Goal: Task Accomplishment & Management: Complete application form

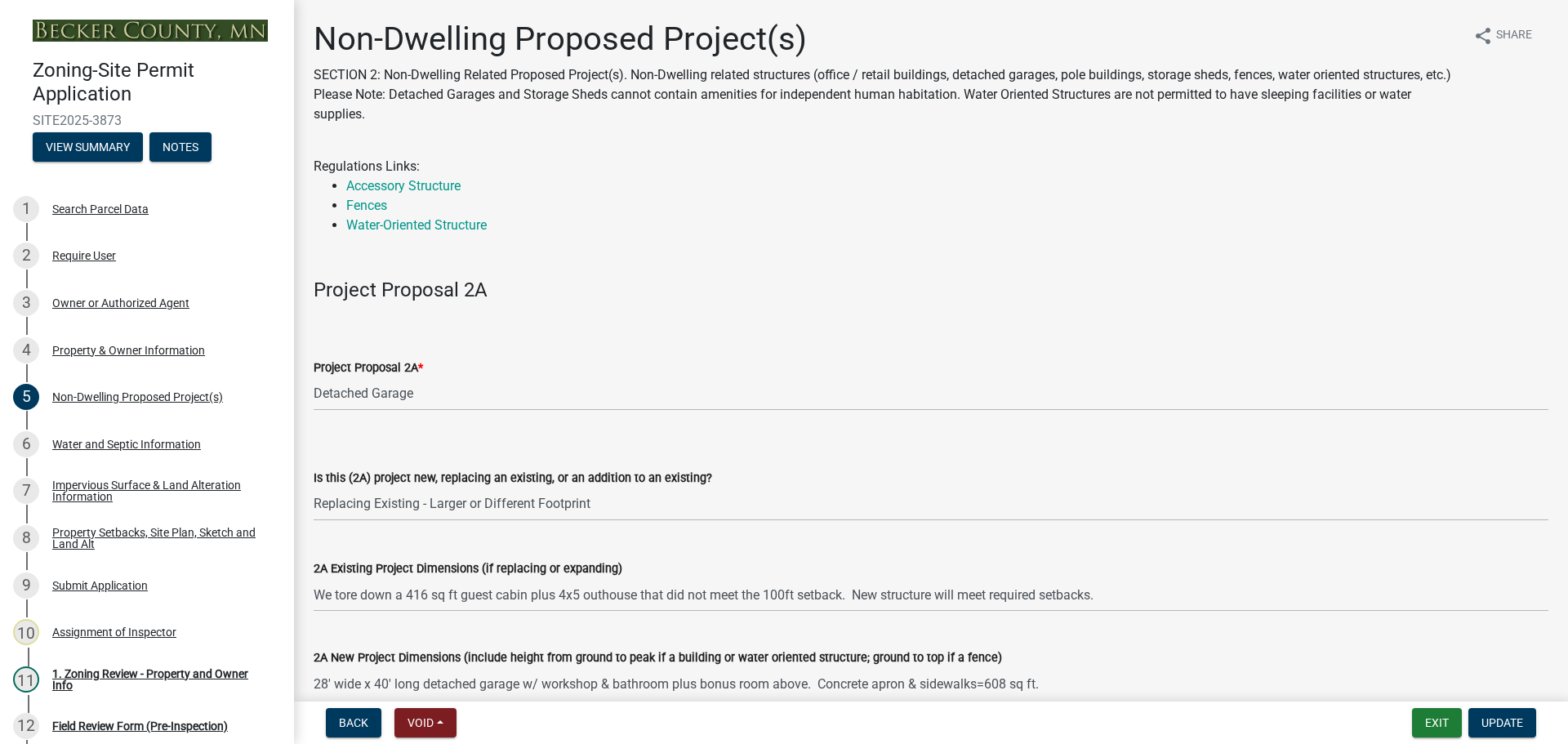
select select "273652f8-2357-47c0-90cc-77e373caeeb7"
select select "68d85482-c11a-4398-9267-999385c995bf"
select select "c901b724-8e9a-499b-811d-f72064c7192a"
select select "d5258256-81e9-4688-bc84-b01445ee29b6"
select select "258cbdbc-8629-455d-9fed-6a57bf82144e"
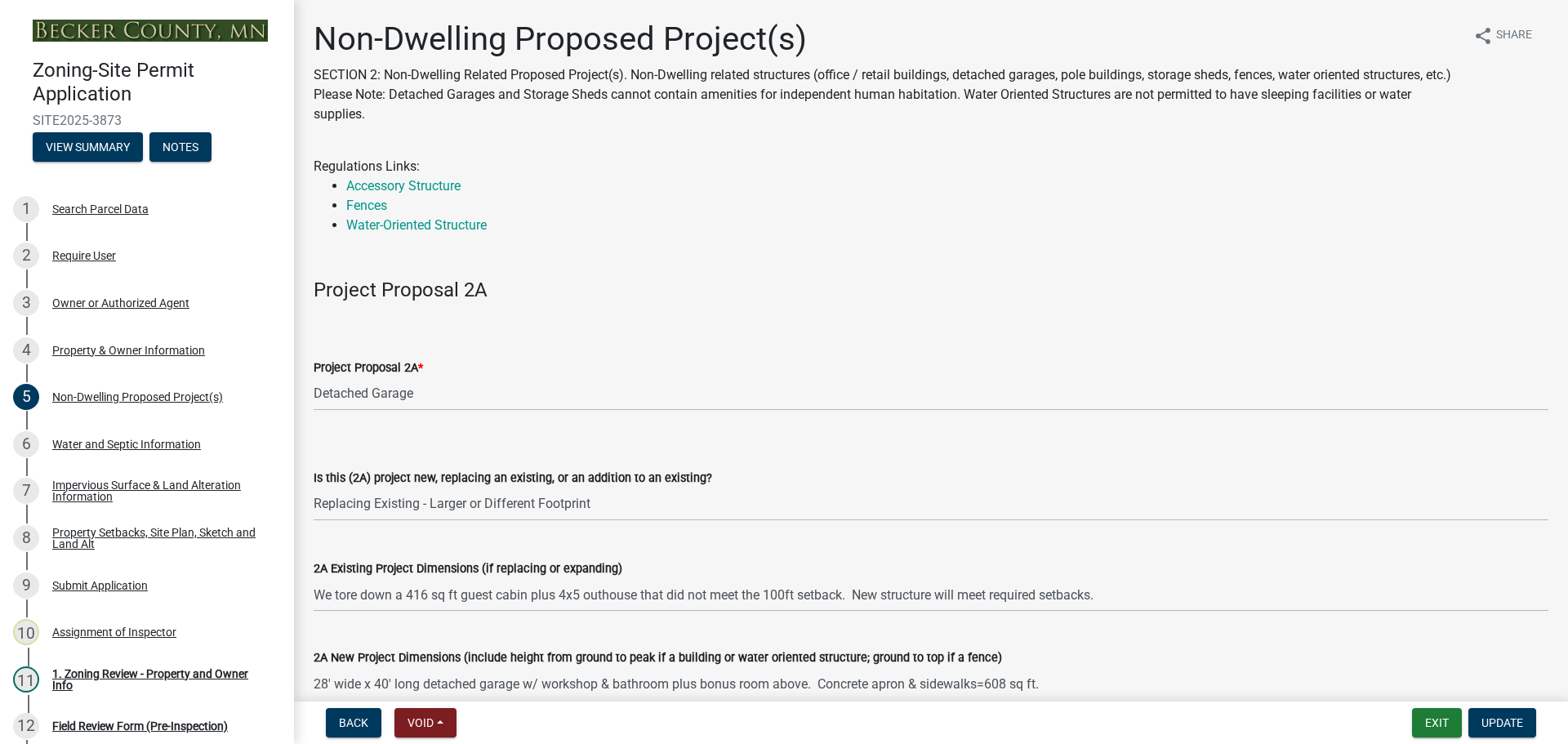
select select "a9a8393f-3c28-47b8-b6d9-84c94641c3fc"
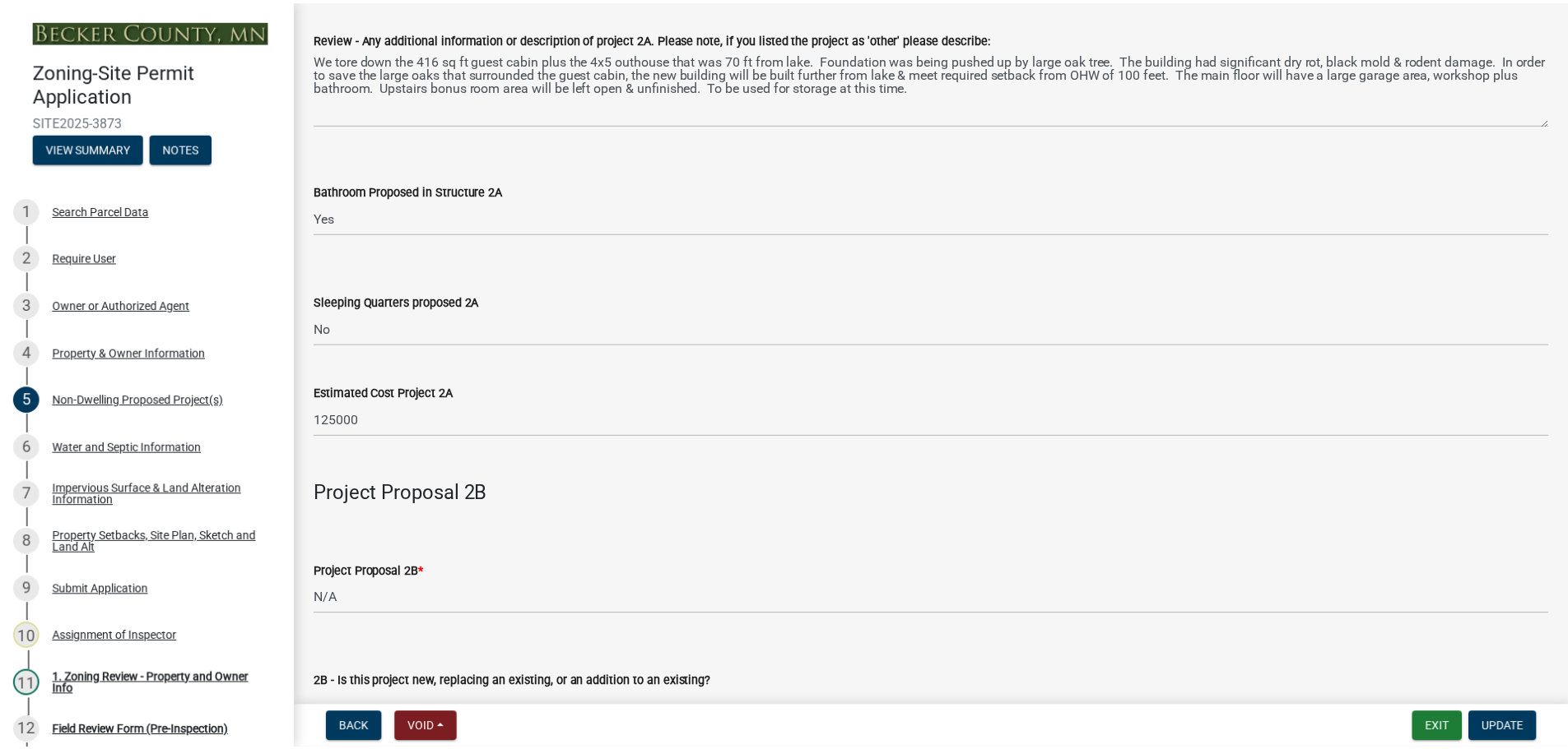
scroll to position [1069, 0]
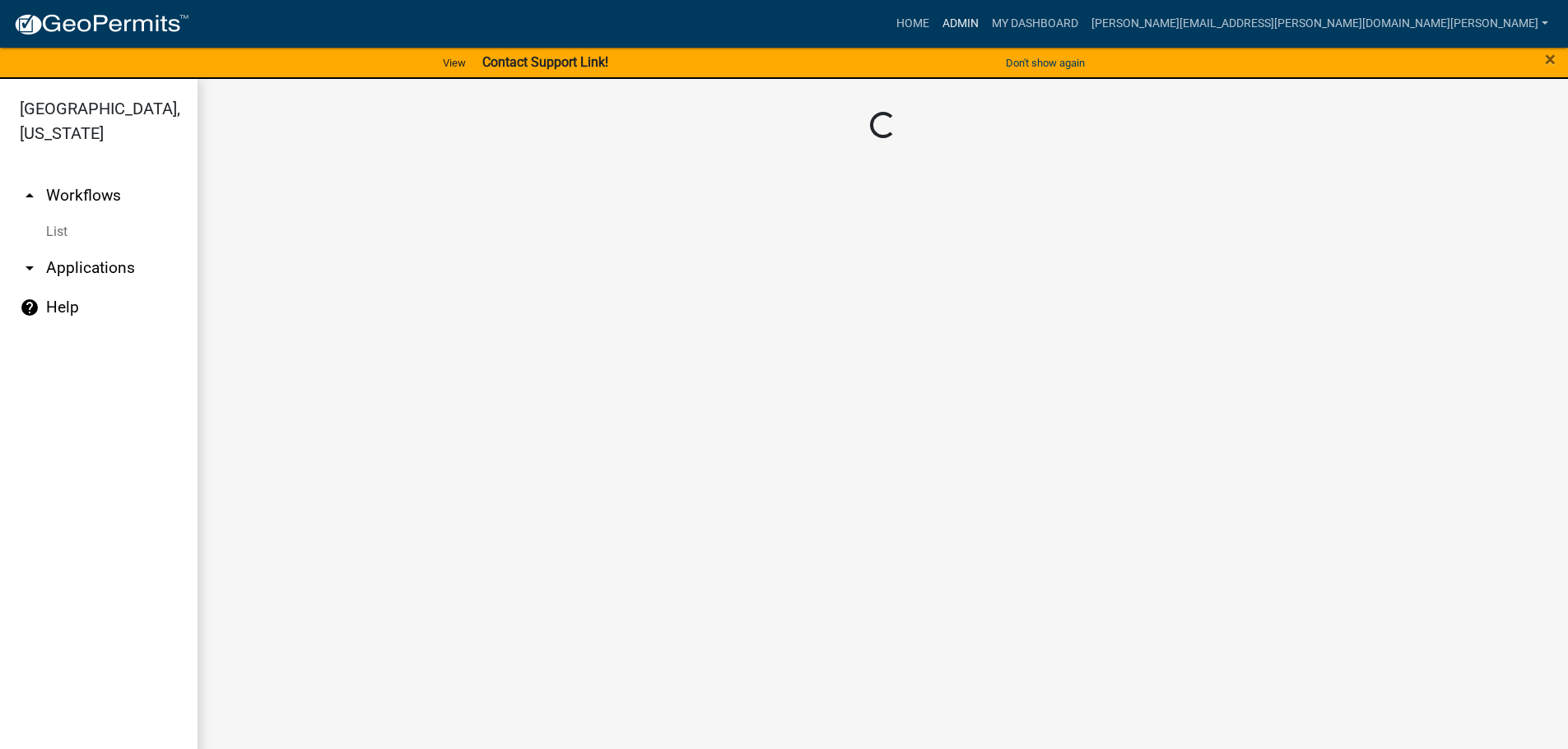
click at [985, 16] on link "Admin" at bounding box center [960, 23] width 50 height 31
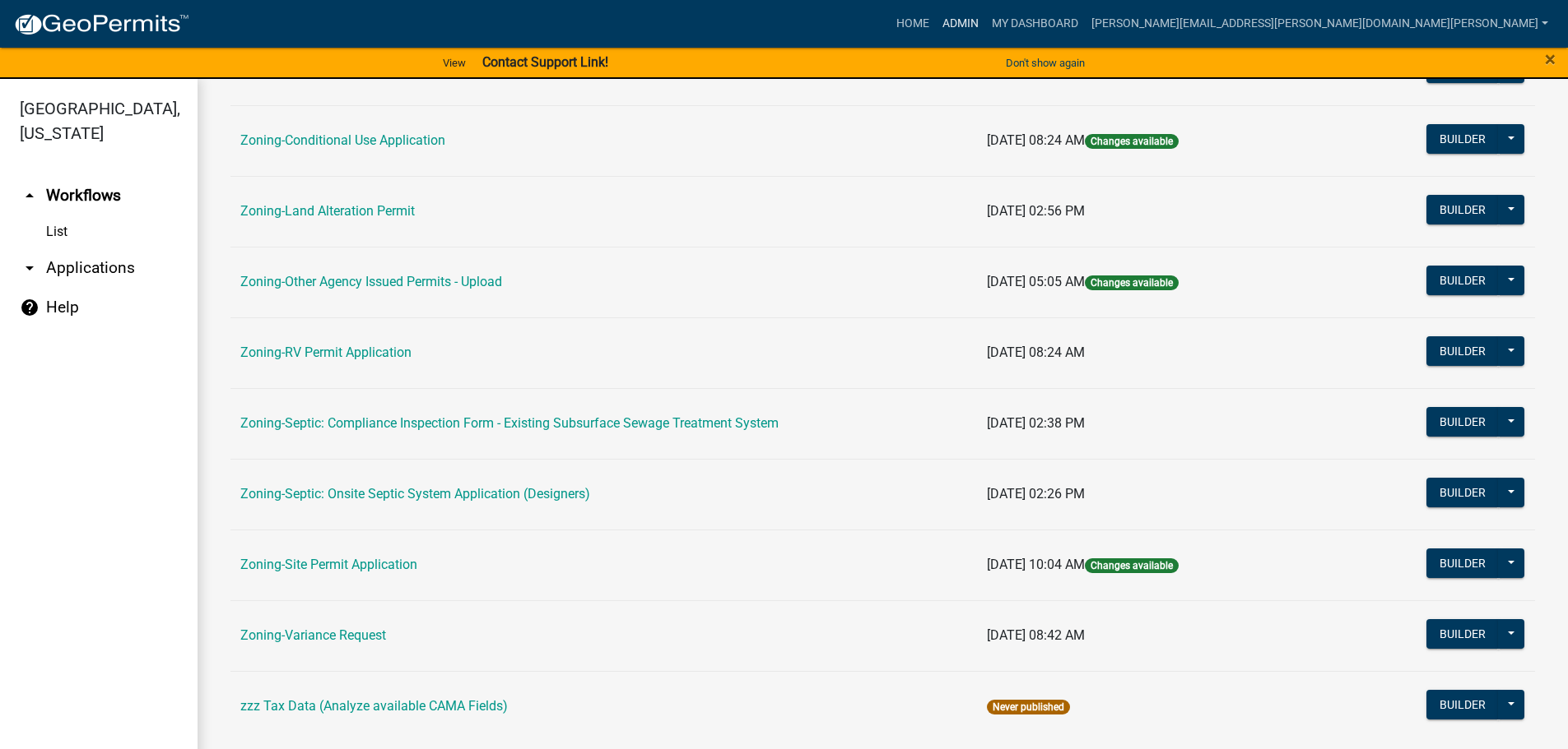
scroll to position [512, 0]
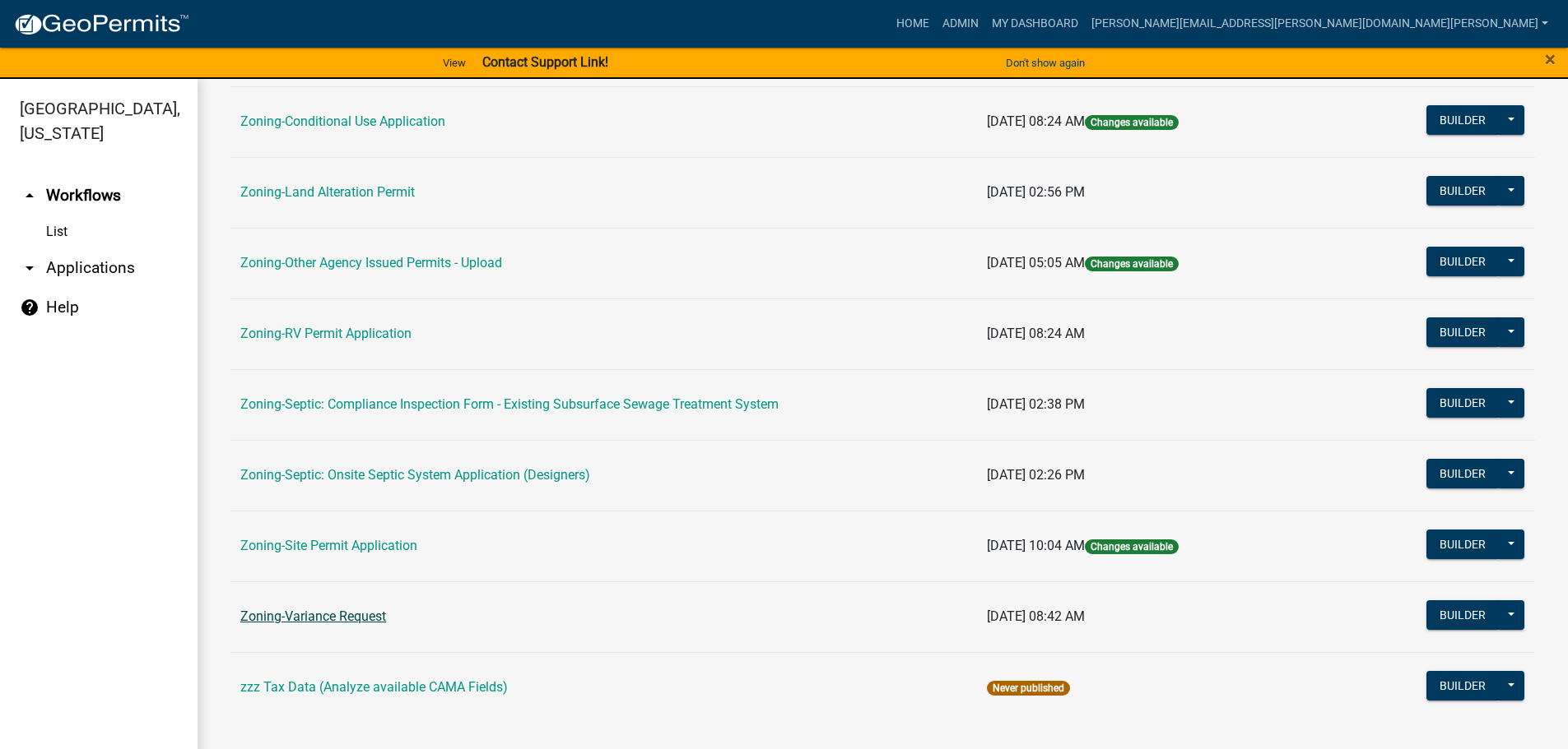
click at [318, 613] on link "Zoning-Variance Request" at bounding box center [313, 617] width 145 height 16
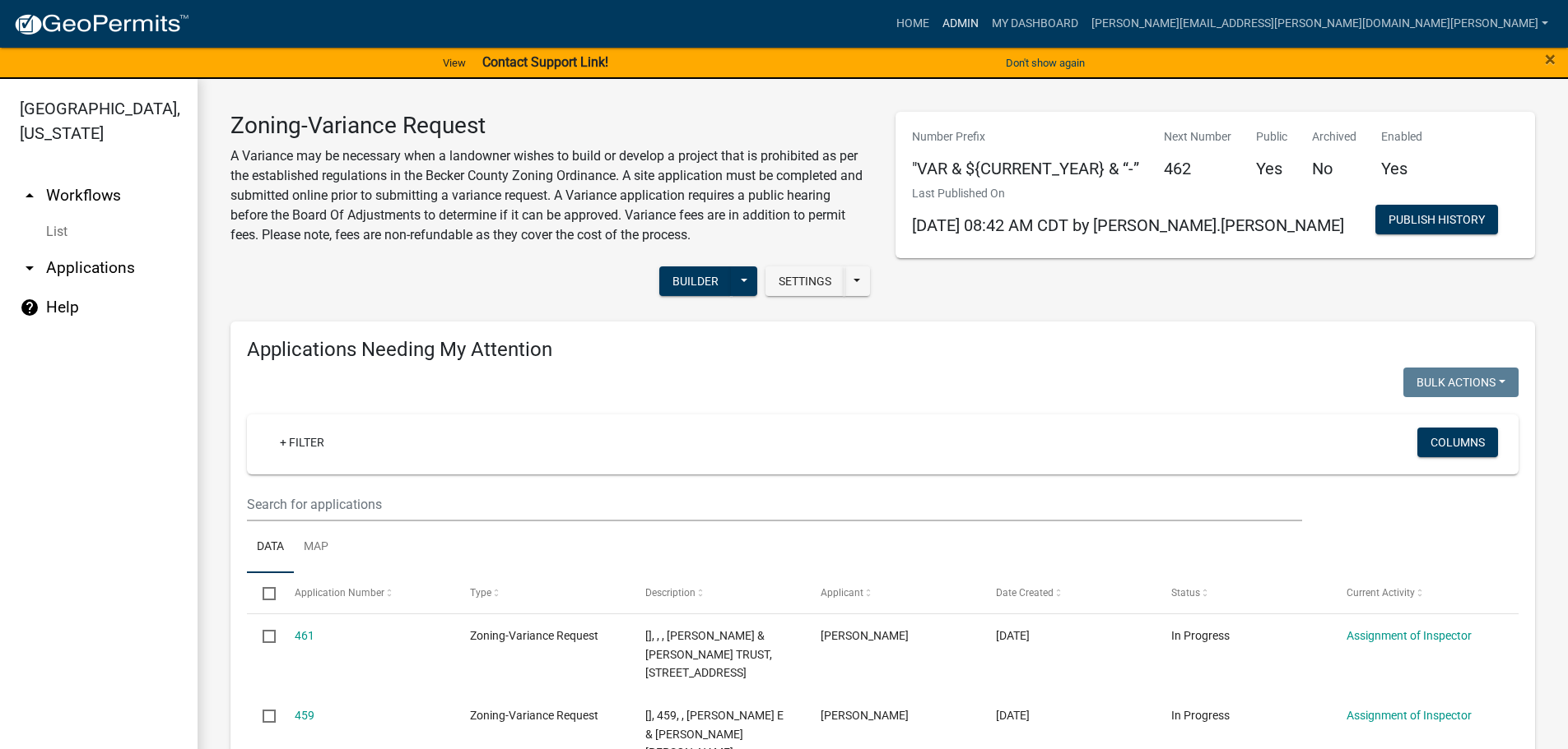
click at [985, 17] on link "Admin" at bounding box center [960, 23] width 50 height 31
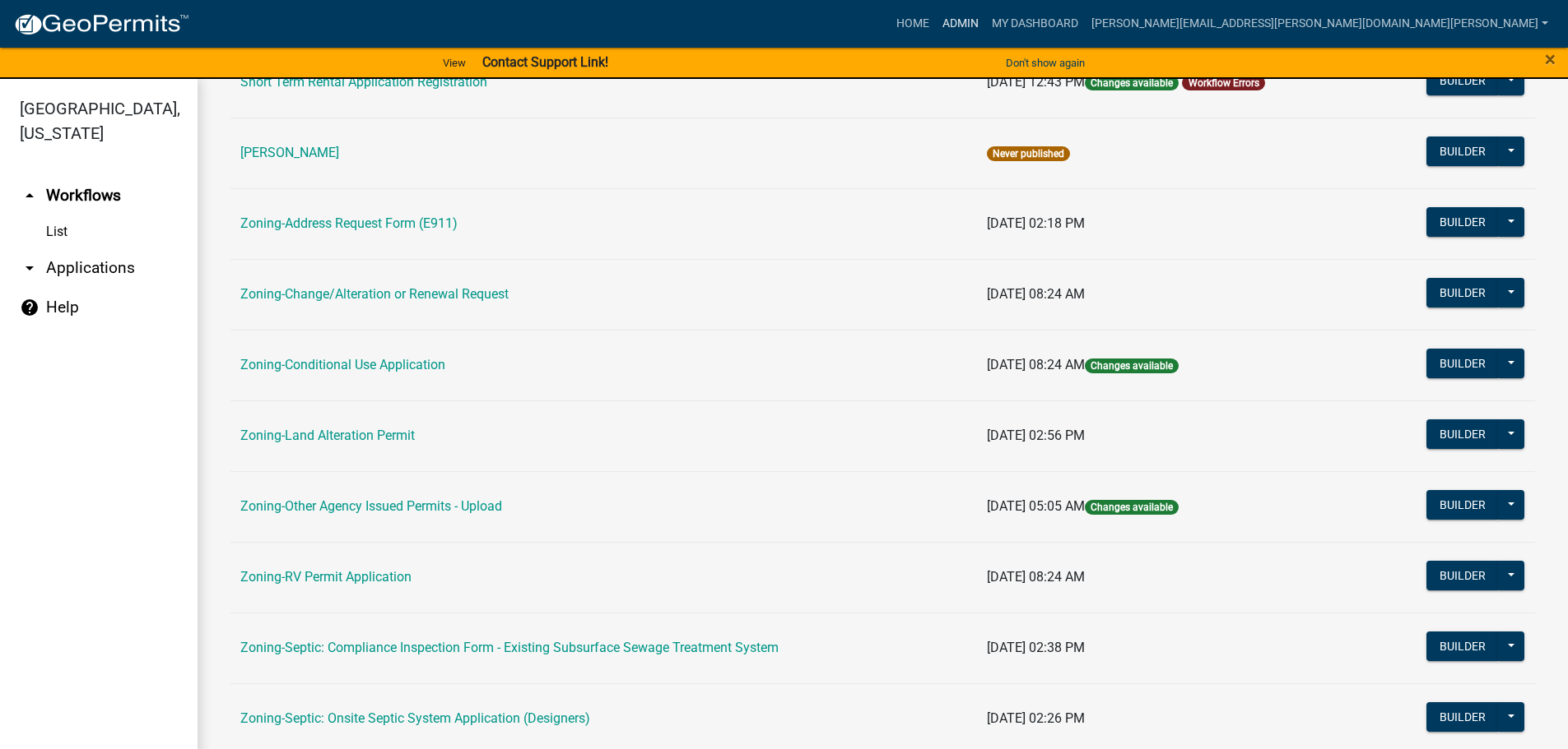
scroll to position [411, 0]
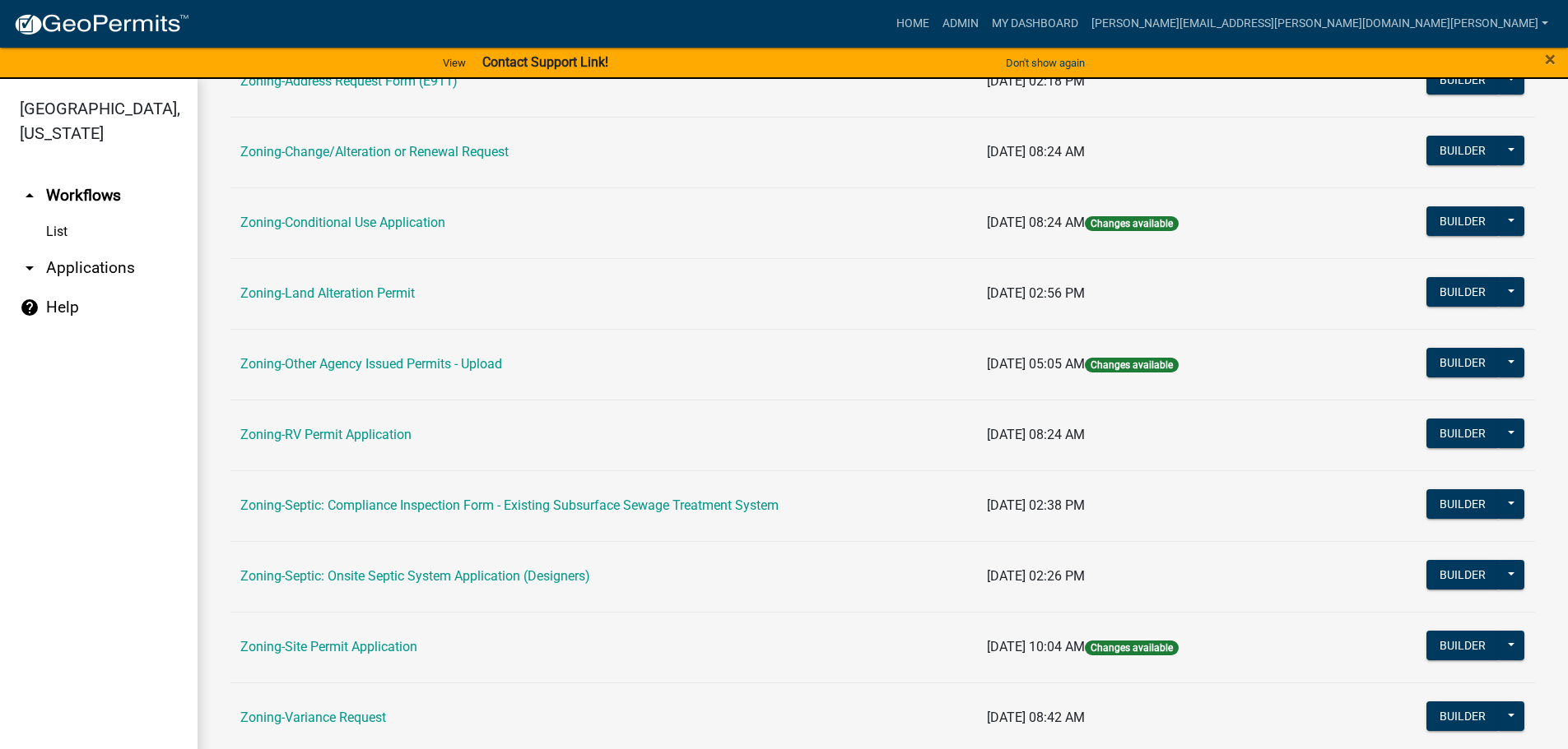
click at [329, 638] on td "Zoning-Site Permit Application" at bounding box center [604, 647] width 747 height 71
click at [325, 645] on link "Zoning-Site Permit Application" at bounding box center [329, 647] width 177 height 16
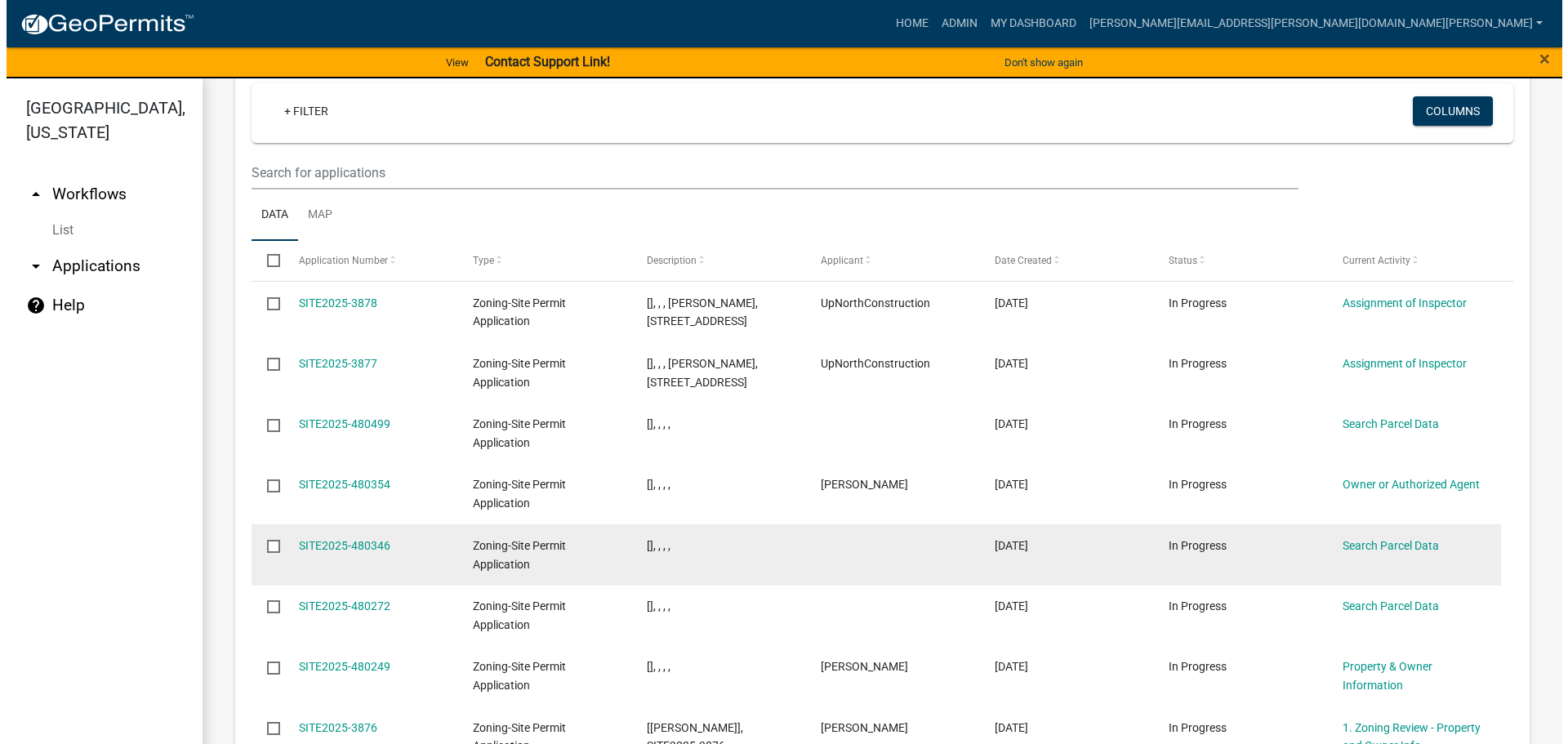
scroll to position [1599, 0]
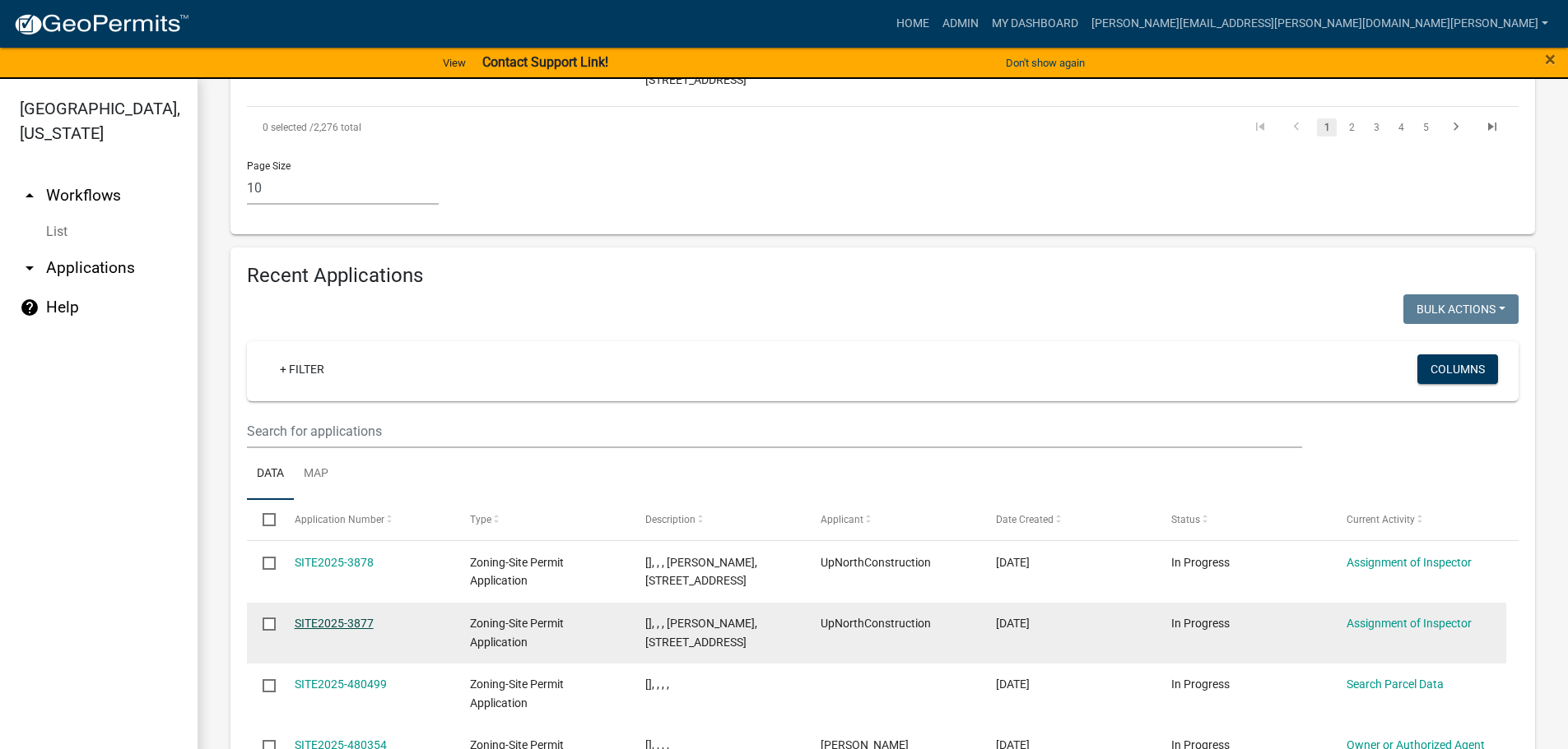
click at [332, 617] on link "SITE2025-3877" at bounding box center [333, 623] width 79 height 13
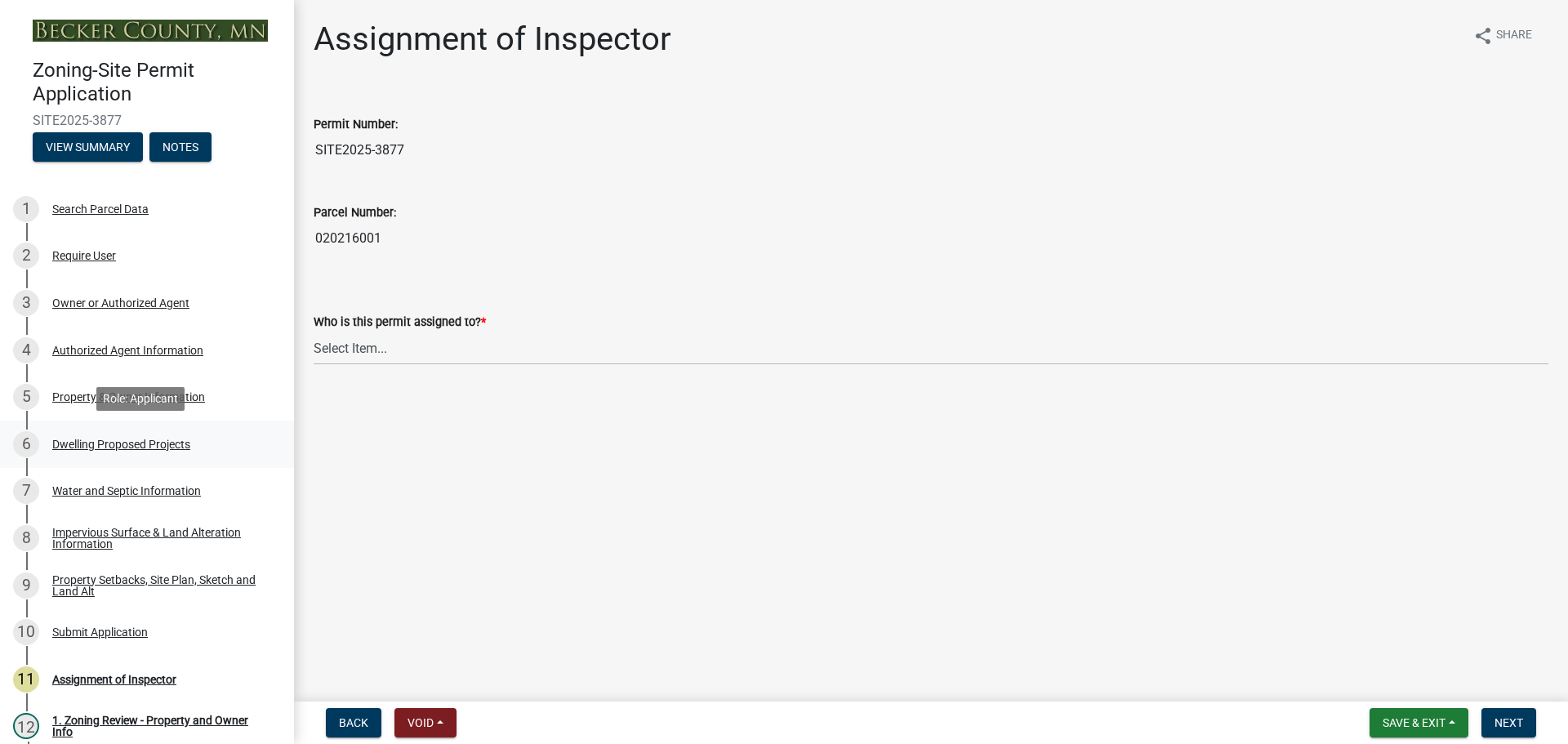
click at [155, 444] on div "Dwelling Proposed Projects" at bounding box center [121, 444] width 138 height 11
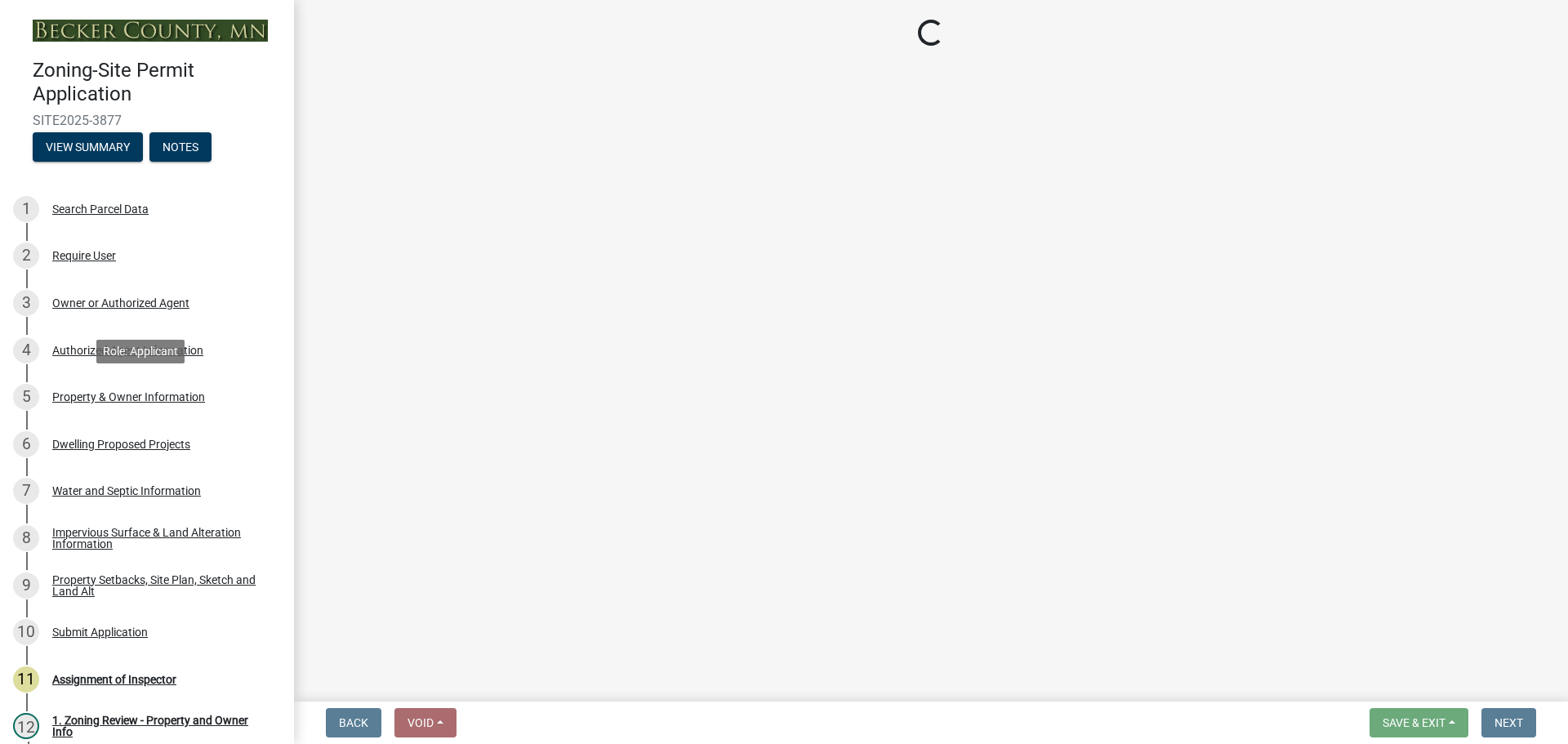
select select "b11df24e-7fe1-409b-b05c-d83c036f208c"
select select "566f81cc-4b3f-4ecb-9f16-a2b313352c61"
select select "03c1fec4-1fbe-4331-bc18-34e24145556f"
select select "e13aacd2-5b16-46a8-9c16-26b3d7b1c810"
select select "744d8552-d7ef-4cf1-b465-42901748f06c"
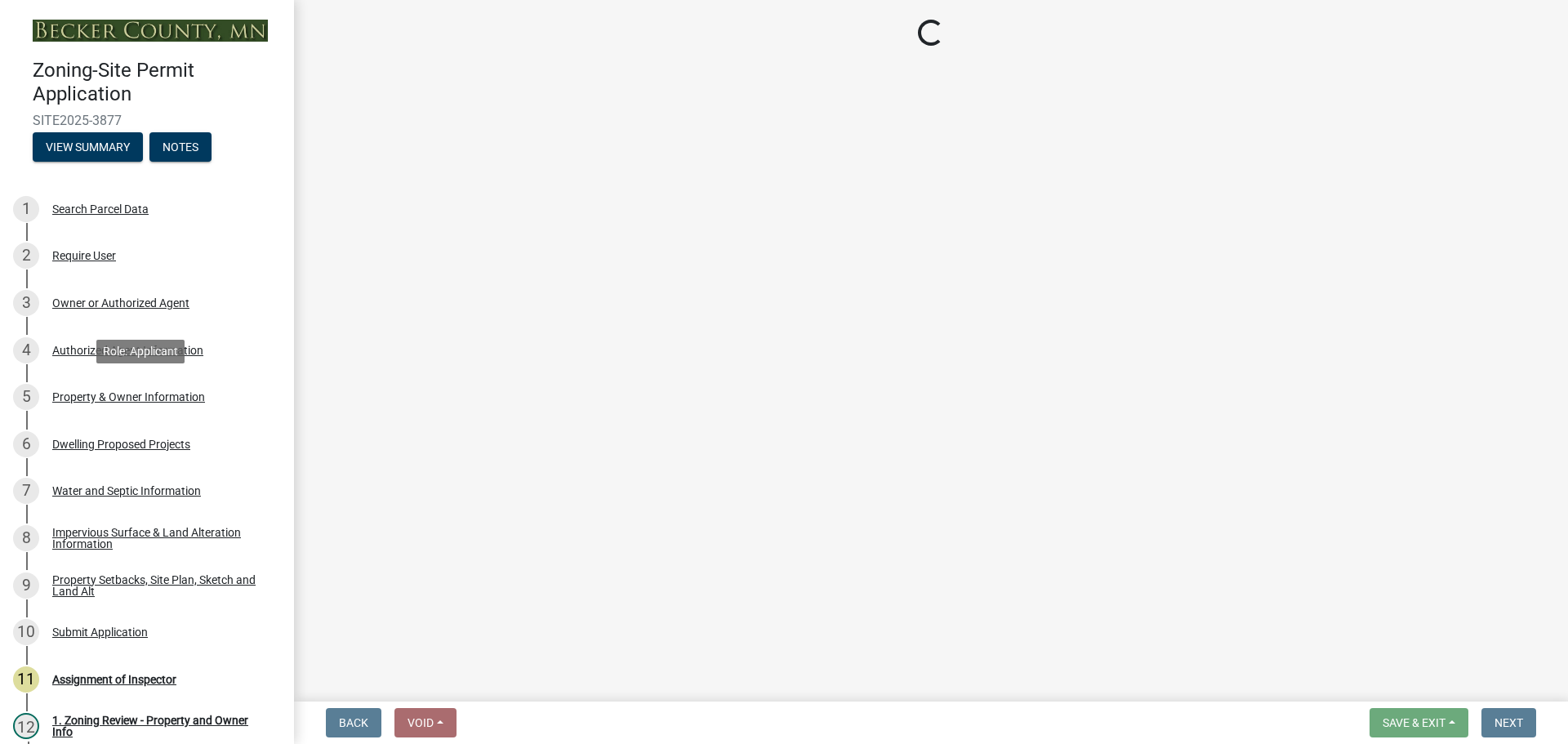
select select "b63d75fc-5f3c-4949-bc5e-b7a1b42903a6"
select select "638dddef-31f4-4d73-b0b5-0ffc7b344434"
select select "43dc438e-12cf-4fa6-b4ef-a236ffc627d7"
select select "59dc9cee-723e-448c-a454-fe3238b55aba"
select select "3d6d33a4-08a3-4693-9e40-f7dc371bbdbe"
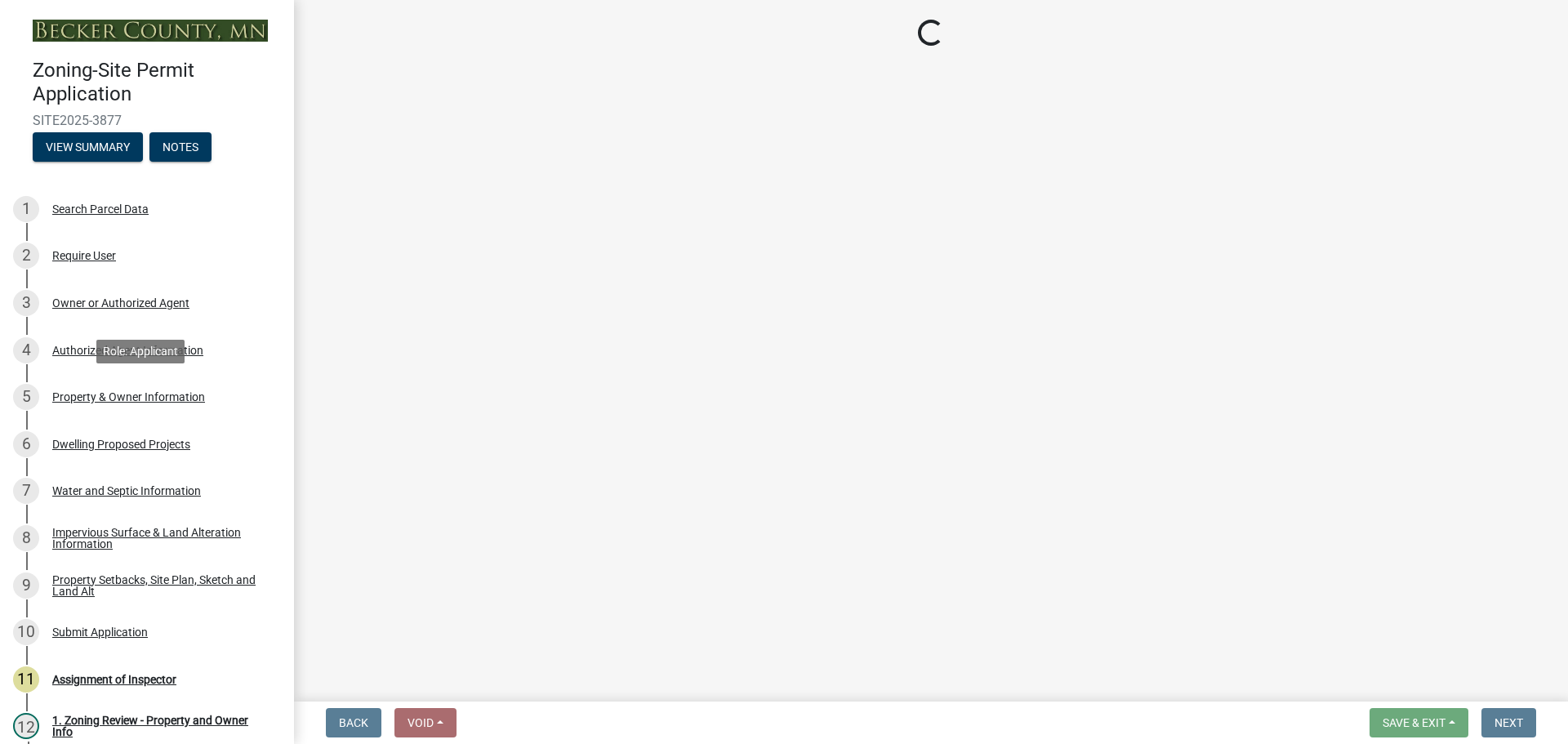
select select "92a0ce08-7963-4b1d-9a71-a10ef3c9fec5"
select select "beadd2dd-8960-4720-a713-fac19c5075c6"
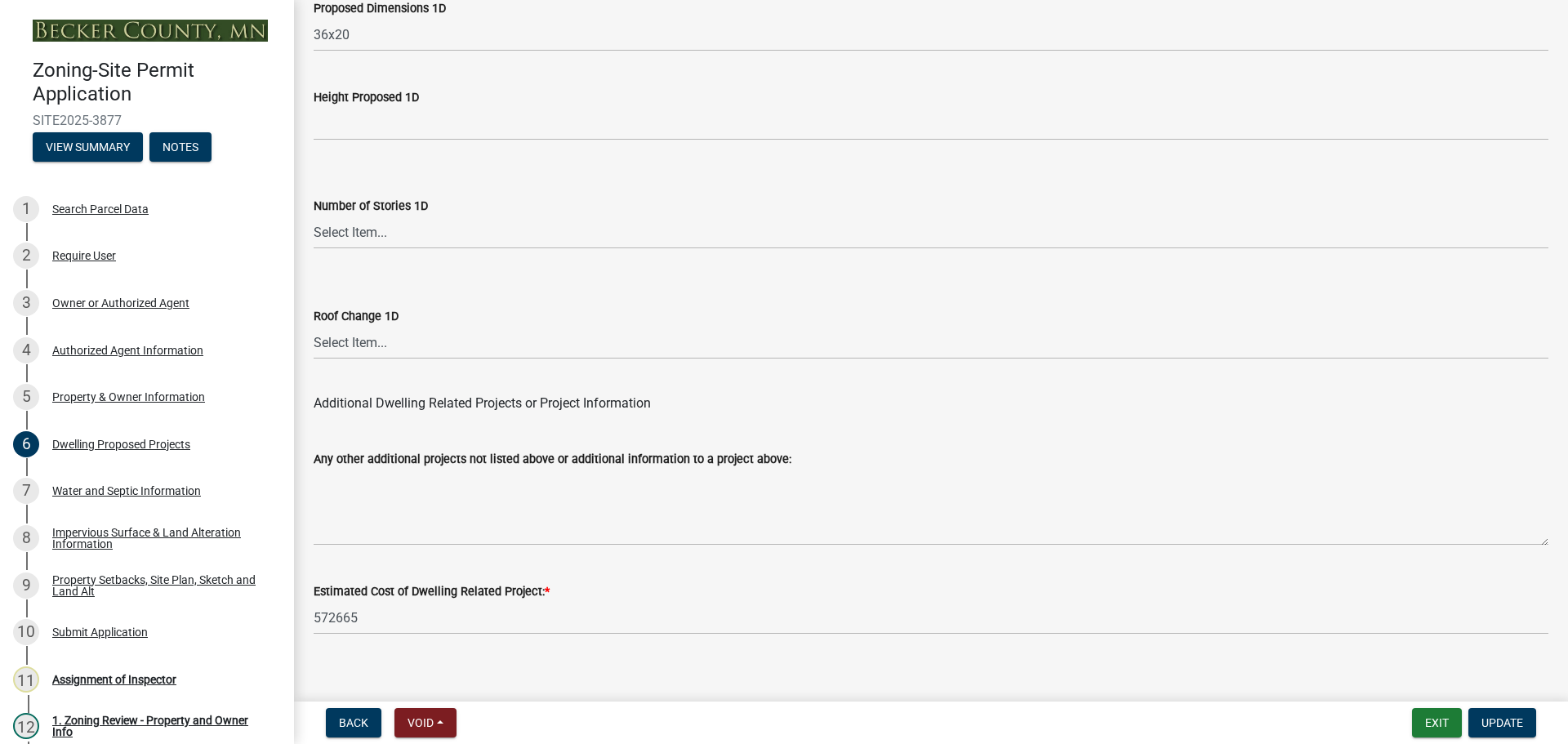
scroll to position [3918, 0]
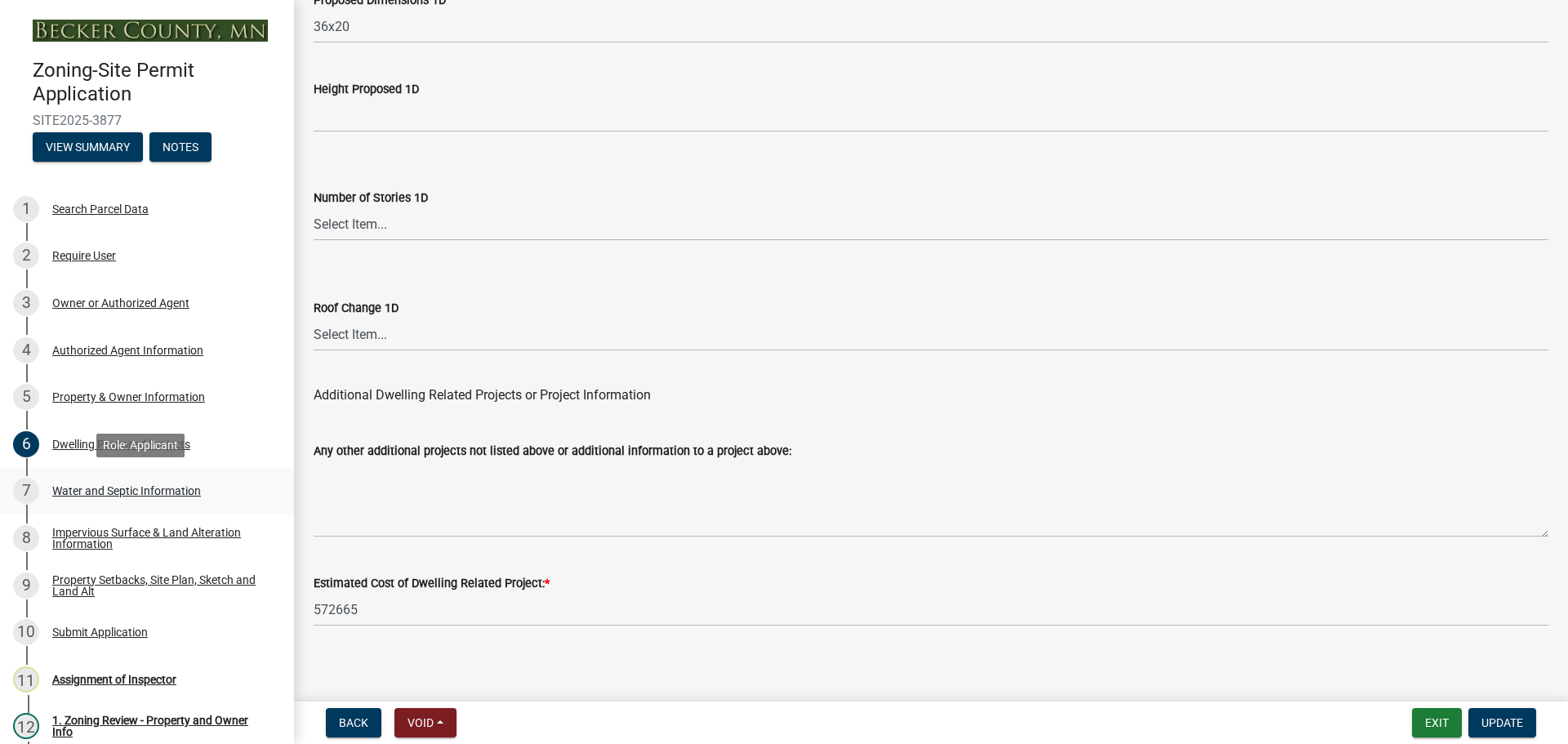
click at [128, 485] on div "Water and Septic Information" at bounding box center [126, 490] width 149 height 11
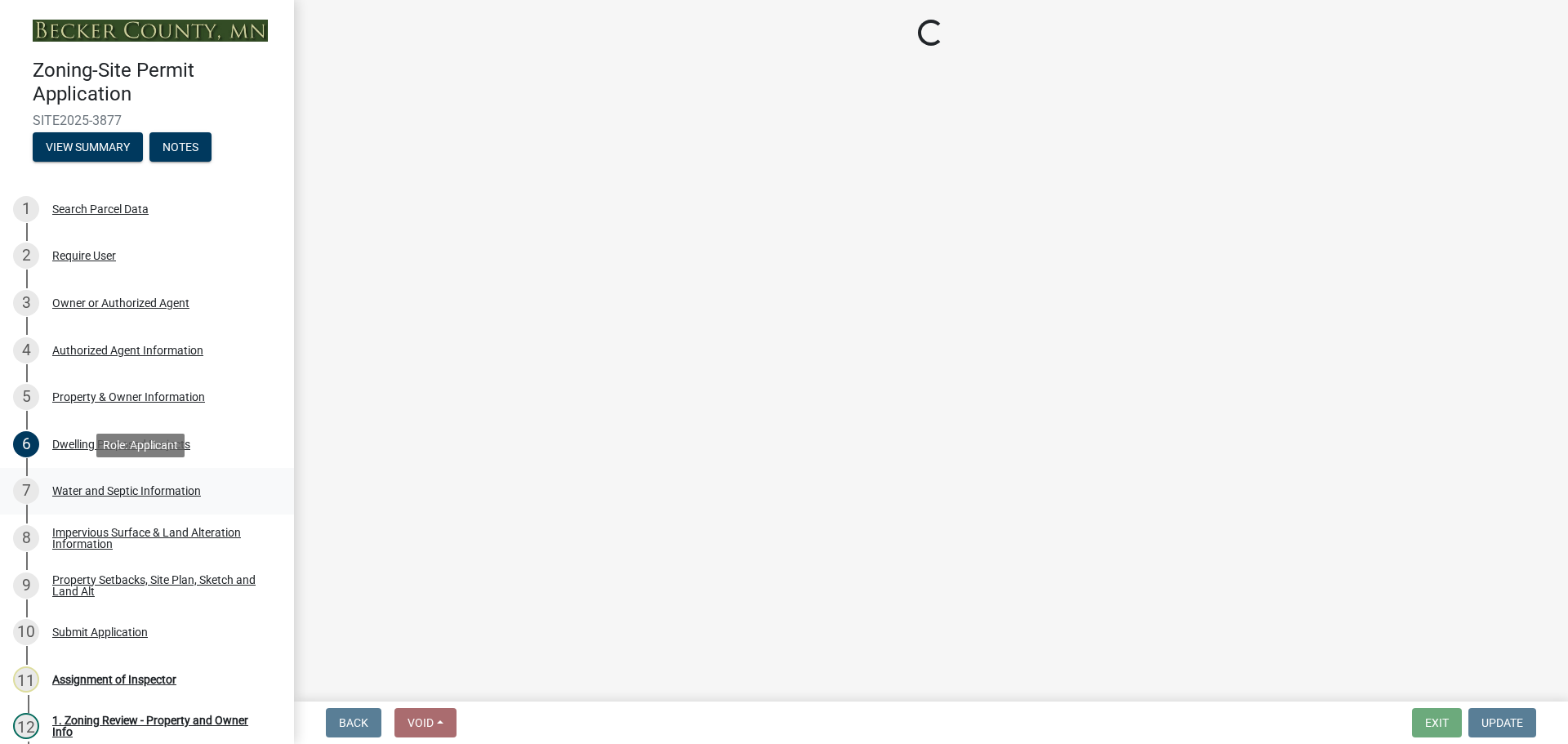
scroll to position [0, 0]
select select "295c6ba3-00c2-4229-aea3-8b4be6316de8"
select select "4828487e-2007-429b-991d-671fae0459c9"
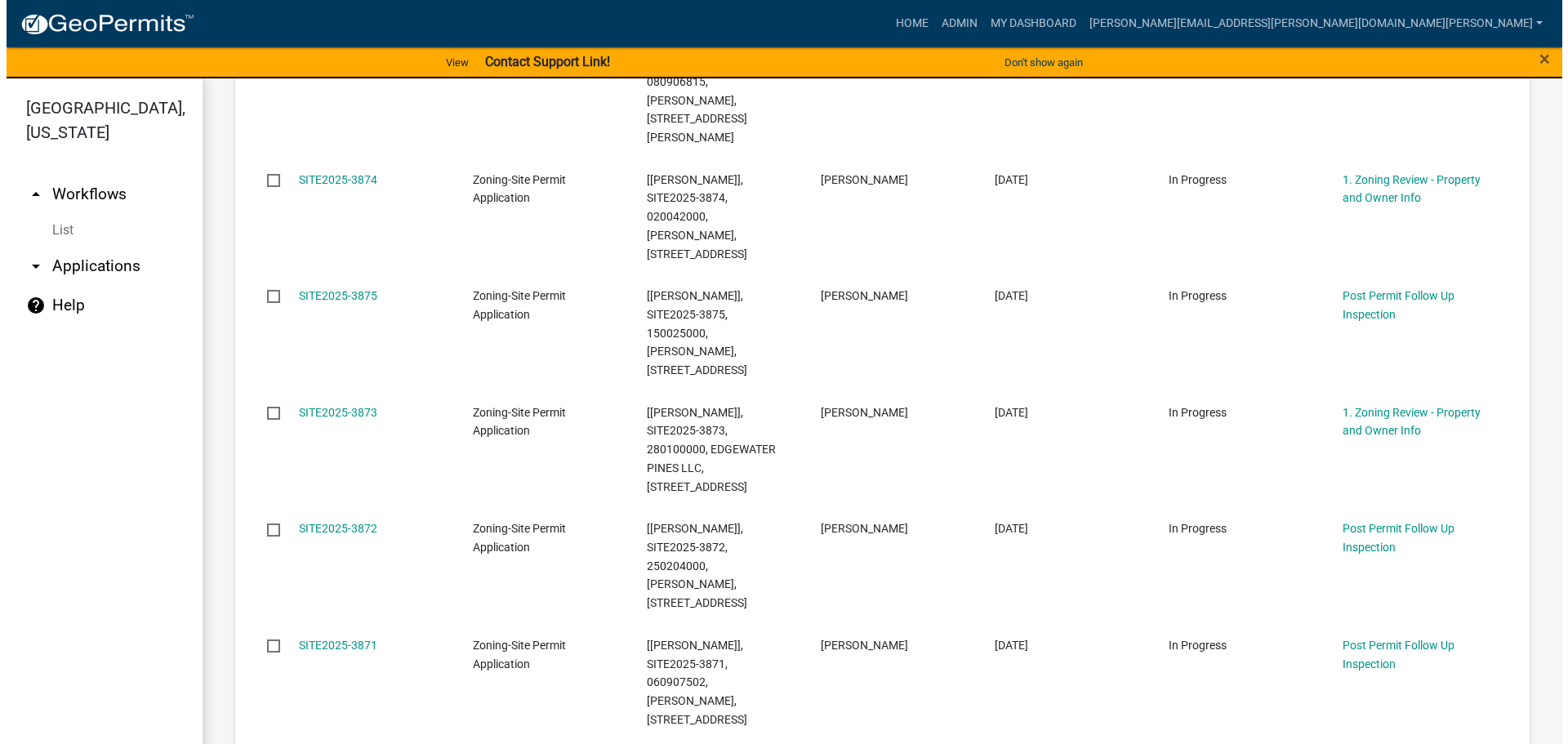
scroll to position [1742, 0]
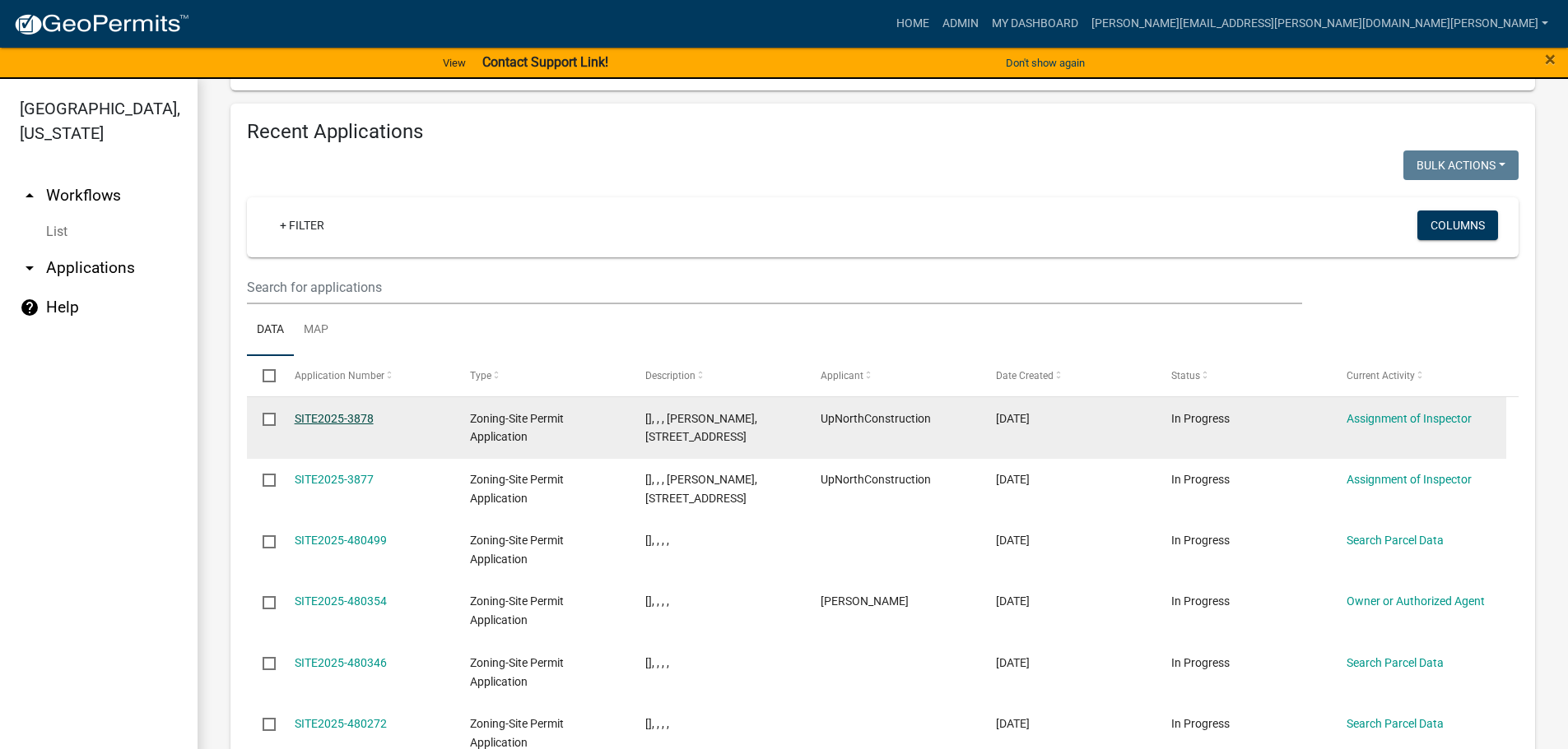
click at [340, 412] on link "SITE2025-3878" at bounding box center [333, 418] width 79 height 13
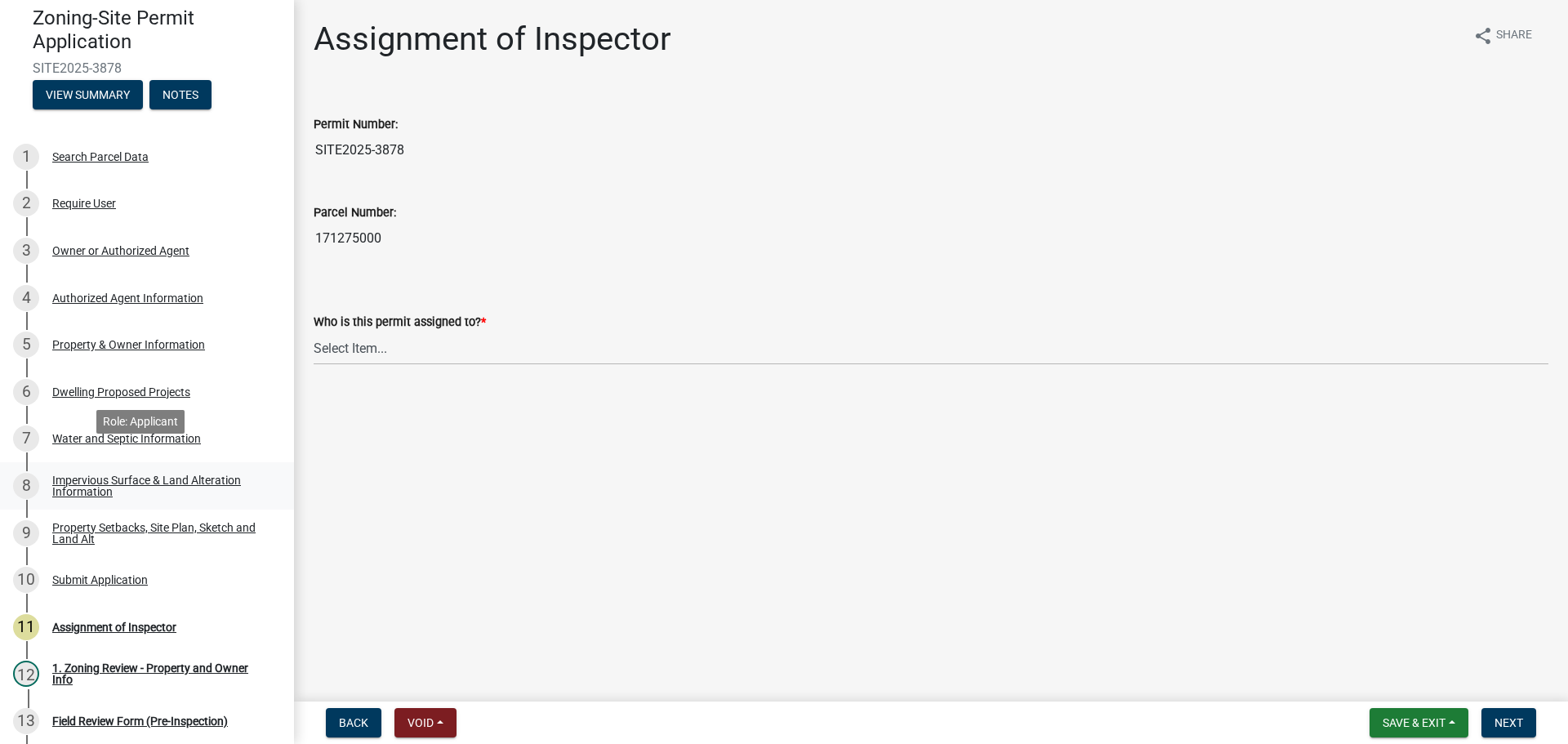
scroll to position [82, 0]
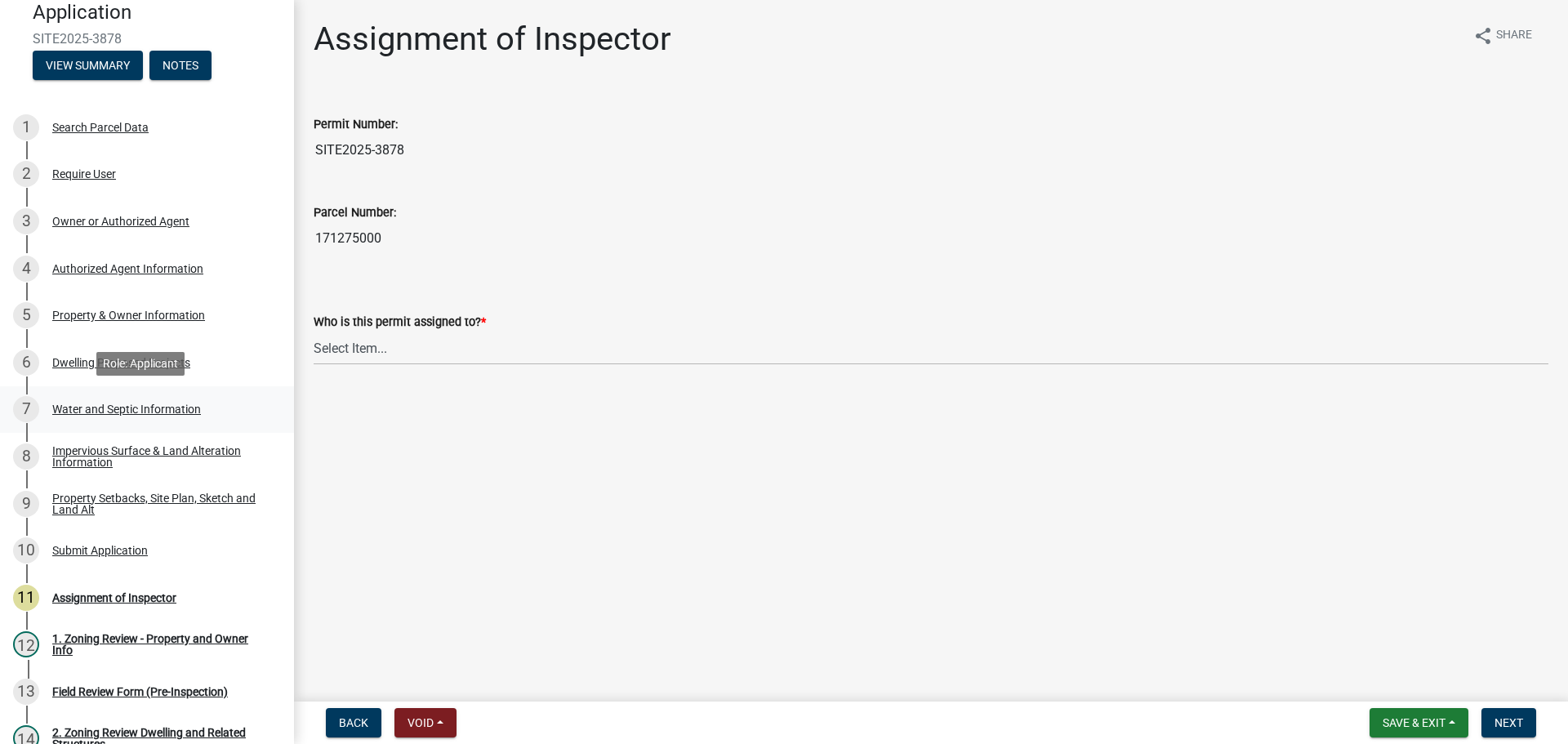
click at [131, 407] on div "Water and Septic Information" at bounding box center [126, 409] width 149 height 11
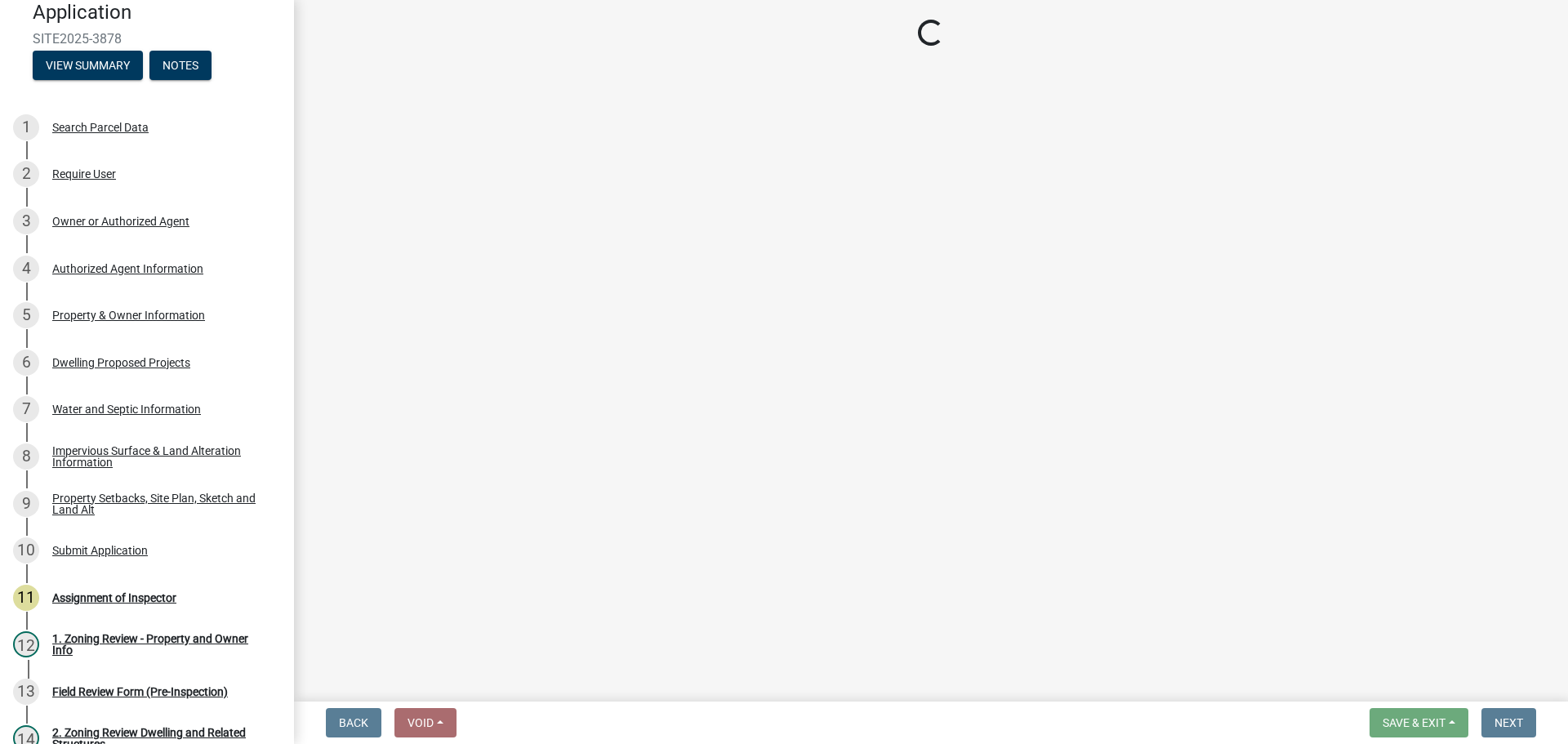
select select "295c6ba3-00c2-4229-aea3-8b4be6316de8"
select select "4828487e-2007-429b-991d-671fae0459c9"
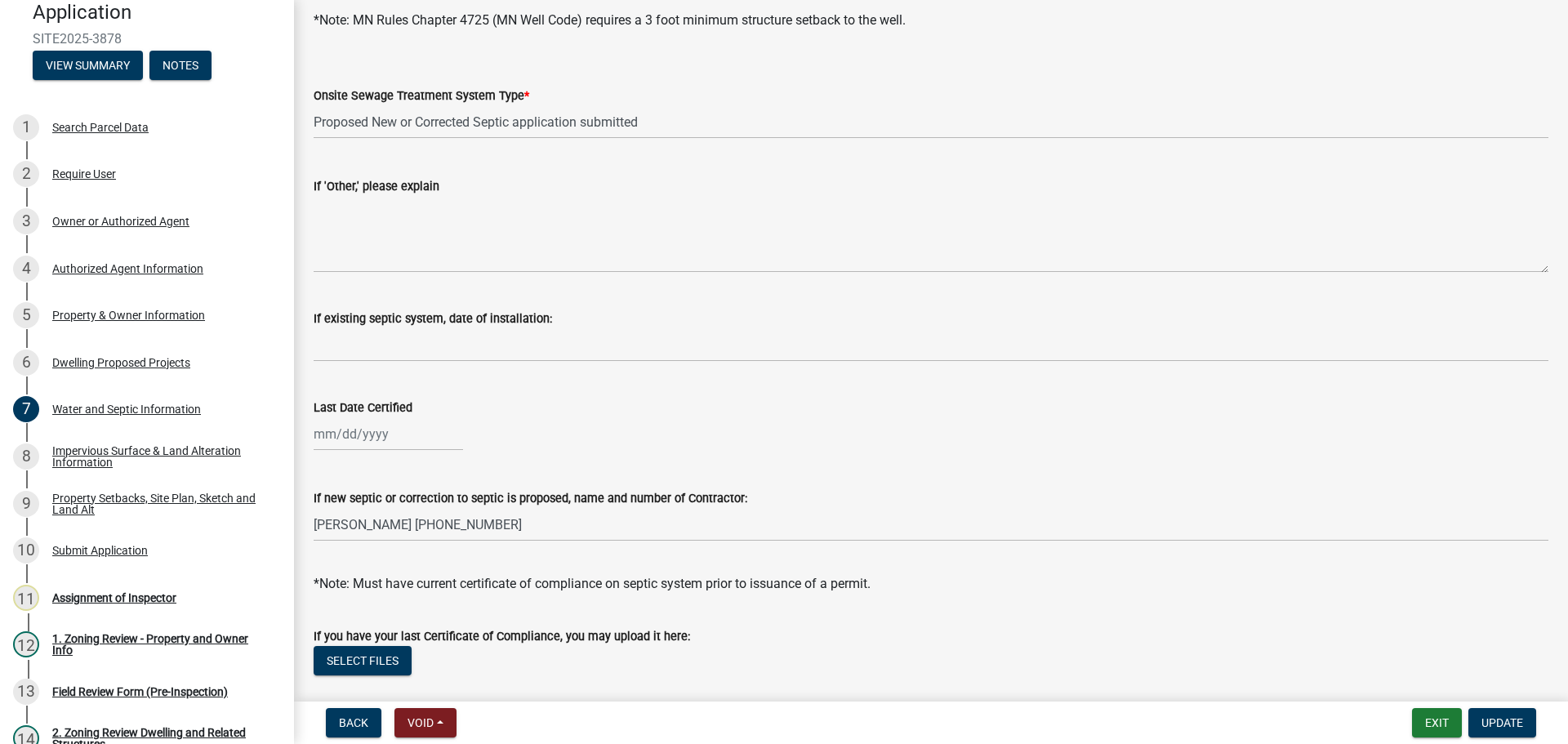
scroll to position [327, 0]
